Goal: Communication & Community: Answer question/provide support

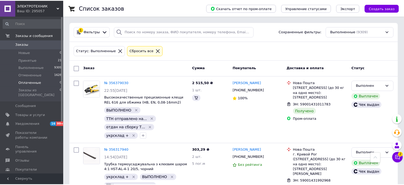
scroll to position [966, 0]
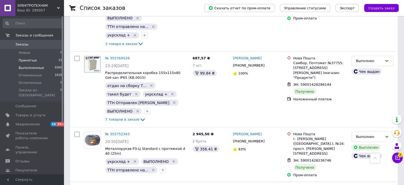
click at [26, 60] on span "Принятые" at bounding box center [28, 60] width 18 height 5
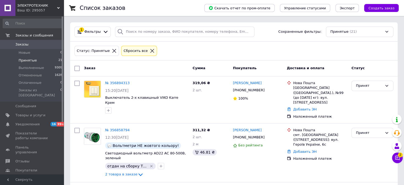
click at [393, 157] on button "Чат с покупателем 2" at bounding box center [398, 157] width 11 height 11
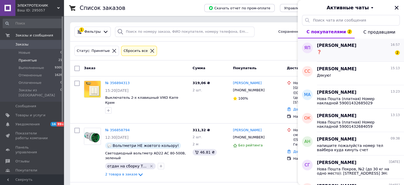
click at [333, 50] on div "❓ 2" at bounding box center [358, 53] width 83 height 9
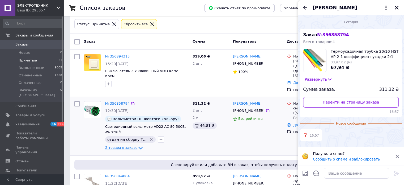
scroll to position [3, 0]
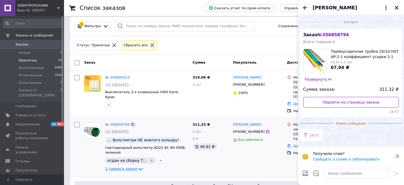
click at [127, 137] on div "№ 356858794 12:30, 12.08.2025 Вольтметри НЕ жовтого кольору! Светодиодный вольт…" at bounding box center [146, 147] width 87 height 54
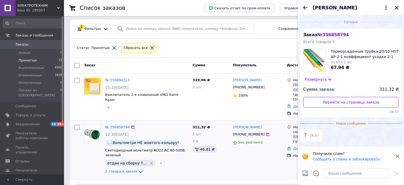
scroll to position [0, 0]
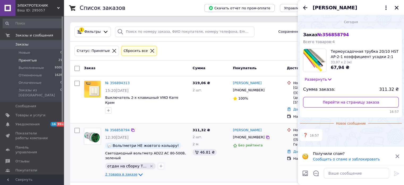
click at [124, 172] on span "2 товара в заказе" at bounding box center [121, 174] width 32 height 4
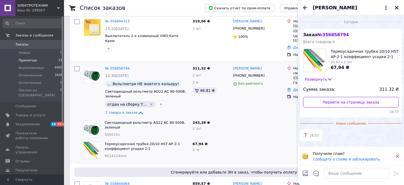
scroll to position [80, 0]
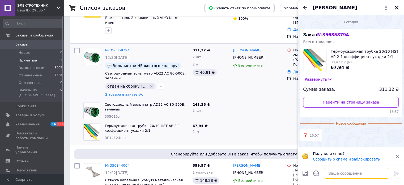
click at [343, 172] on textarea at bounding box center [356, 173] width 65 height 11
type textarea "добрый день, завтра отправляем"
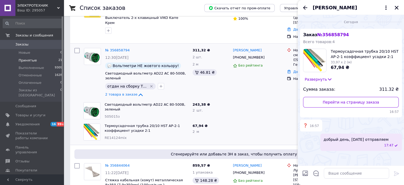
click at [248, 100] on div at bounding box center [258, 110] width 54 height 21
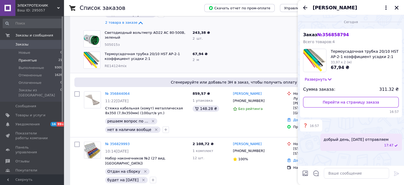
scroll to position [160, 0]
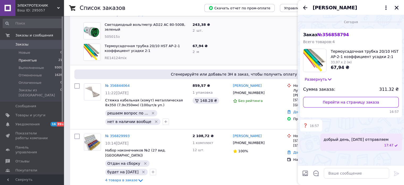
click at [398, 9] on icon "Закрыть" at bounding box center [397, 7] width 5 height 5
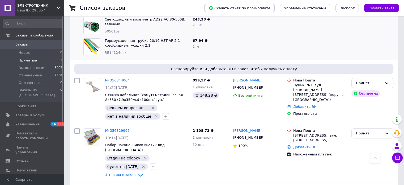
scroll to position [133, 0]
